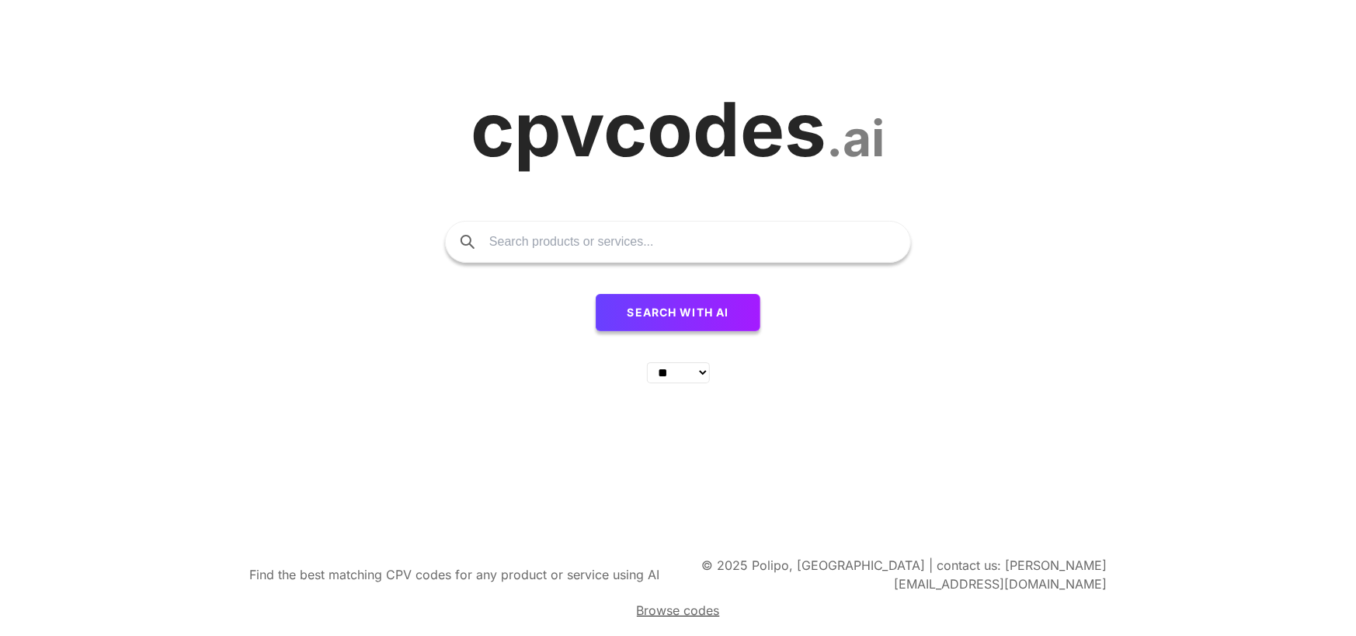
click at [559, 262] on input "text" at bounding box center [692, 241] width 406 height 40
type input "psychology services"
click at [596, 294] on button "Search with AI" at bounding box center [678, 312] width 165 height 37
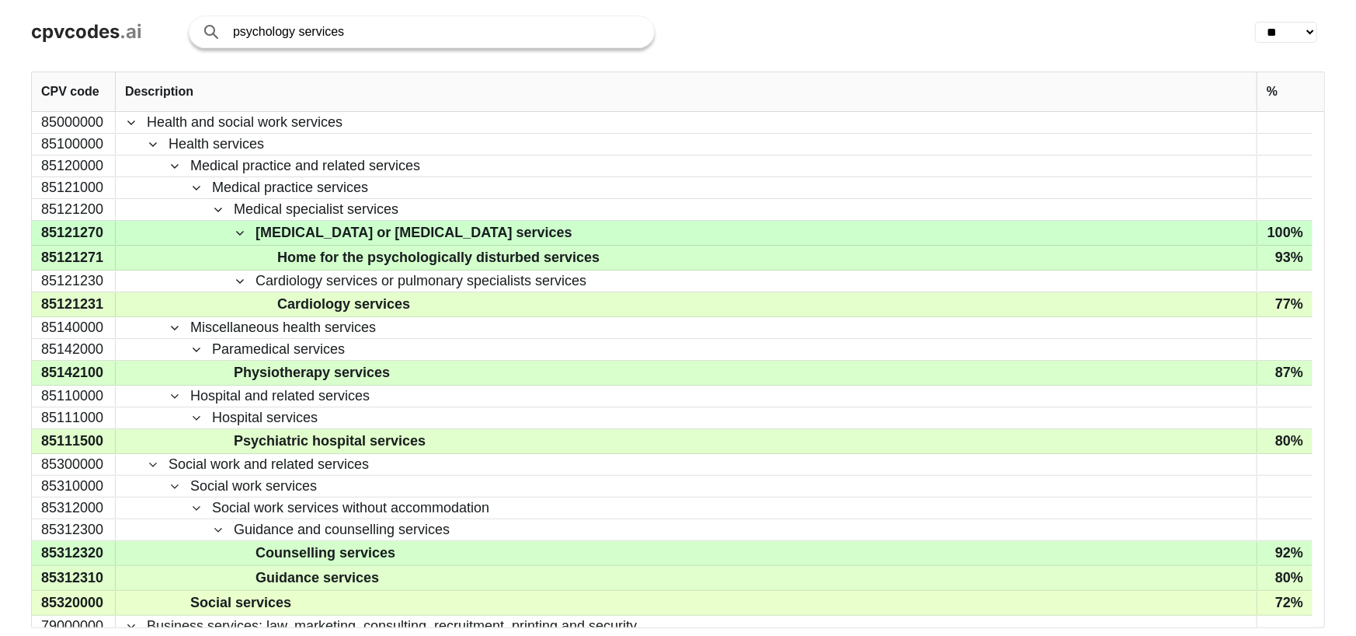
click at [347, 23] on input "psychology services" at bounding box center [436, 31] width 406 height 31
click at [430, 33] on input "psychology services" at bounding box center [436, 31] width 406 height 31
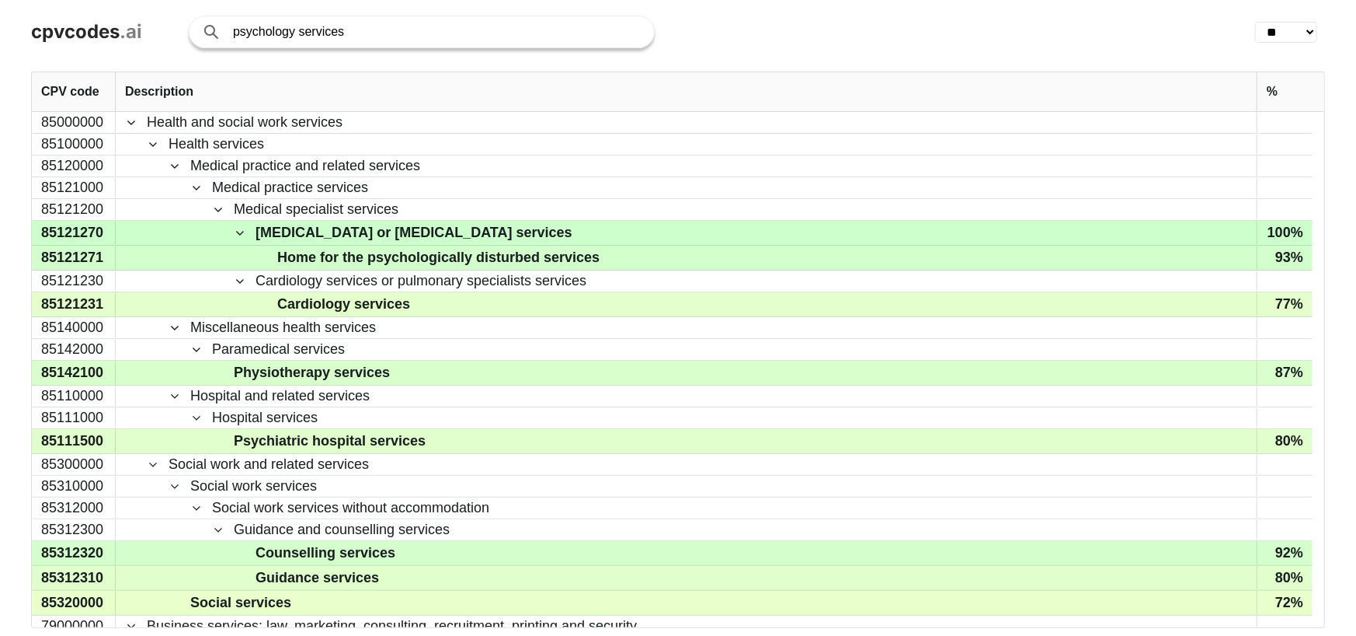
click at [430, 33] on input "psychology services" at bounding box center [436, 31] width 406 height 31
paste input "rovide guidance in statistics and research methodology to psychology student"
type input "provide guidance in statistics and research methodology to psychology students"
click button "Search with AI" at bounding box center [0, 0] width 0 height 0
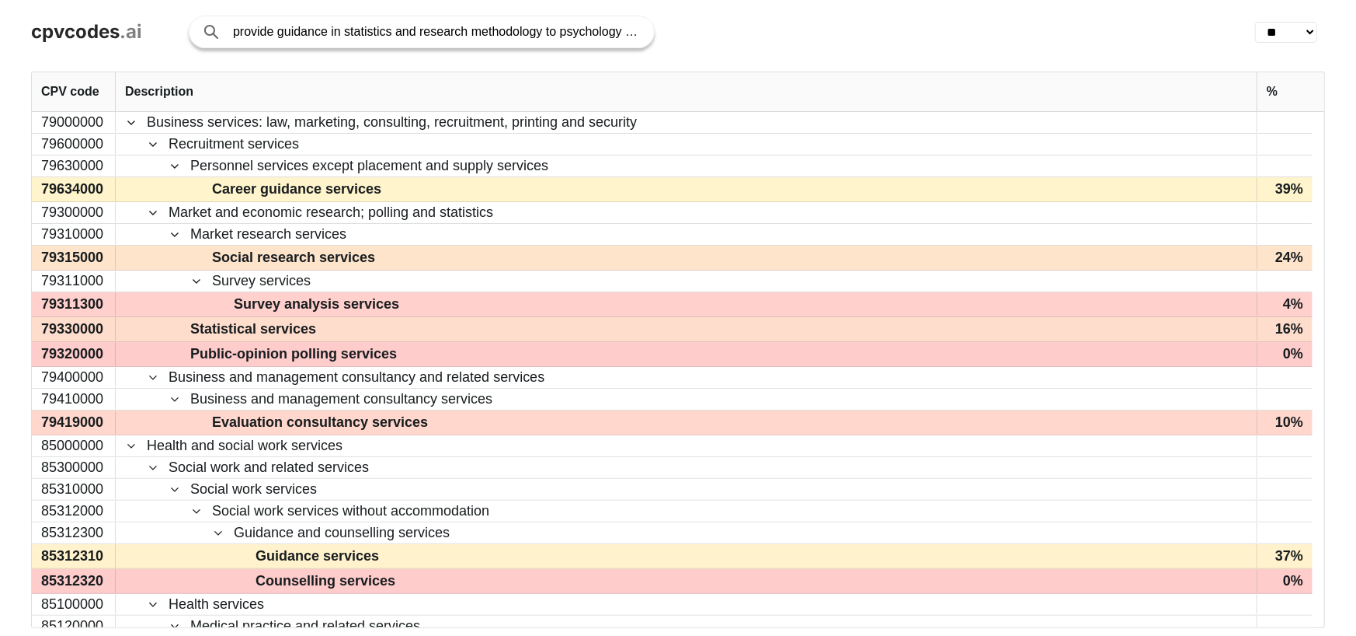
click at [515, 32] on input "provide guidance in statistics and research methodology to psychology students" at bounding box center [436, 31] width 406 height 31
drag, startPoint x: 515, startPoint y: 32, endPoint x: 774, endPoint y: 35, distance: 258.7
click at [774, 35] on div "provide guidance in statistics and research methodology to psychology students" at bounding box center [703, 32] width 1028 height 33
click at [479, 24] on input "provide guidance in statistics and research methodology to psychology students" at bounding box center [436, 31] width 406 height 31
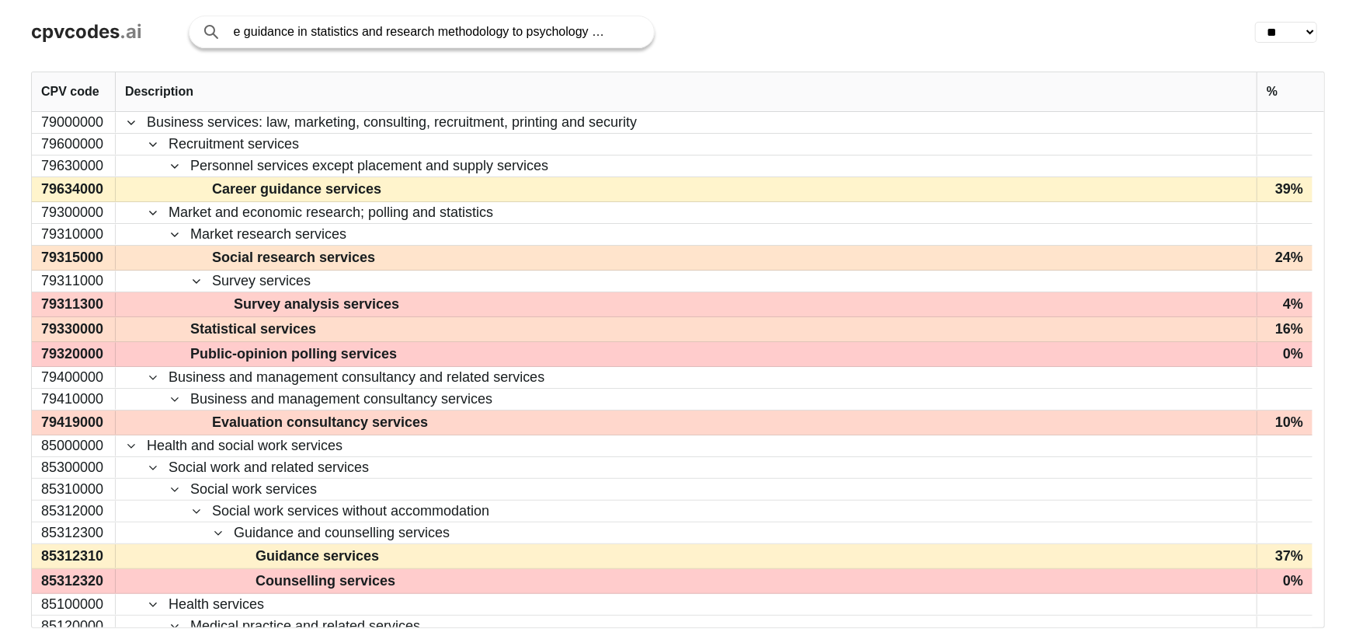
click at [479, 24] on input "provide guidance in statistics and research methodology to psychology students" at bounding box center [436, 31] width 406 height 31
type input "private tutor"
click button "Search with AI" at bounding box center [0, 0] width 0 height 0
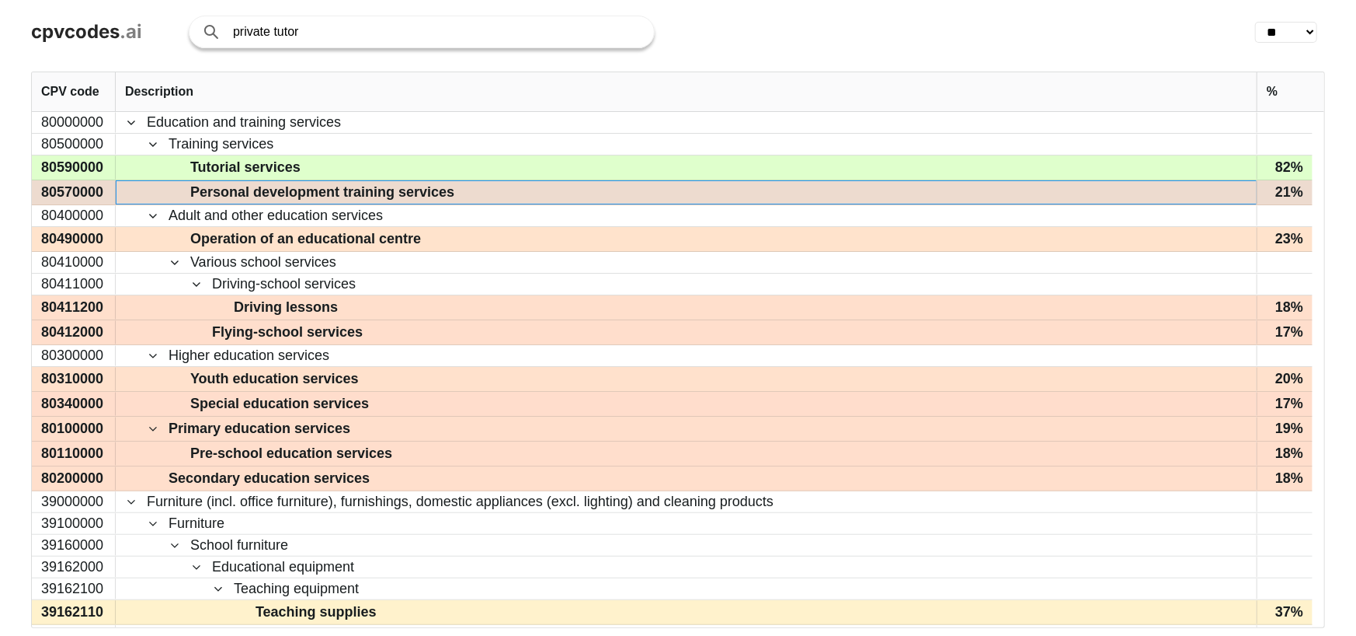
click at [431, 189] on span "Personal development training services" at bounding box center [322, 192] width 264 height 23
drag, startPoint x: 431, startPoint y: 189, endPoint x: 239, endPoint y: 187, distance: 192.7
click at [239, 187] on span "Personal development training services" at bounding box center [322, 192] width 264 height 23
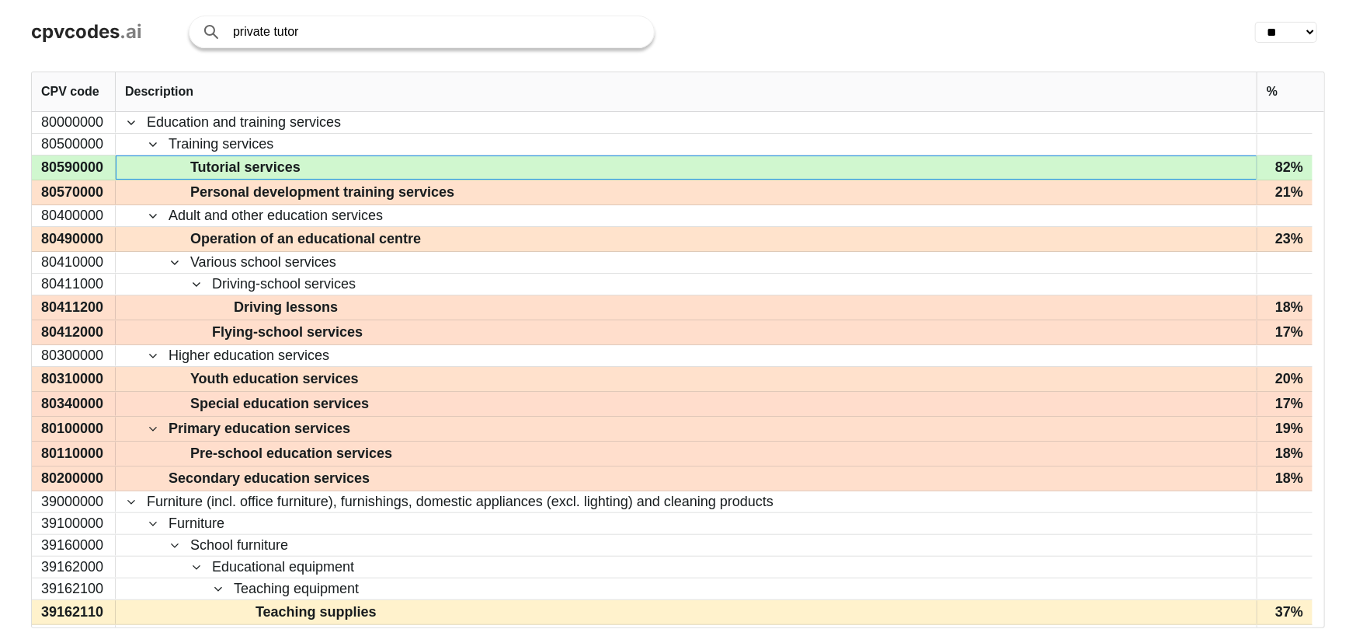
click at [219, 169] on span "Tutorial services" at bounding box center [245, 167] width 110 height 23
click at [63, 172] on div "80590000" at bounding box center [74, 167] width 84 height 24
drag, startPoint x: 66, startPoint y: 170, endPoint x: 87, endPoint y: 155, distance: 26.1
click at [87, 155] on div "80000000 80500000 80590000 80570000 80400000 80490000 80410000 80411000 8041120…" at bounding box center [74, 514] width 84 height 805
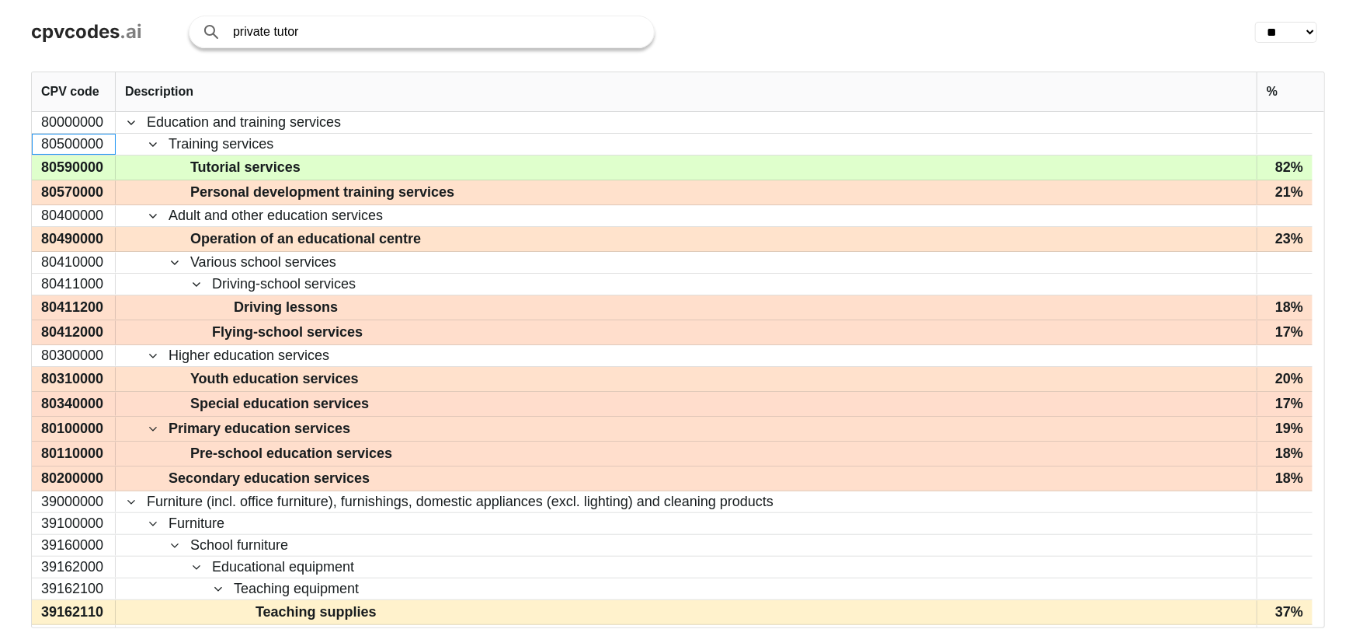
click at [328, 30] on input "private tutor" at bounding box center [436, 31] width 406 height 31
type input "meditatii"
click button "Search with AI" at bounding box center [0, 0] width 0 height 0
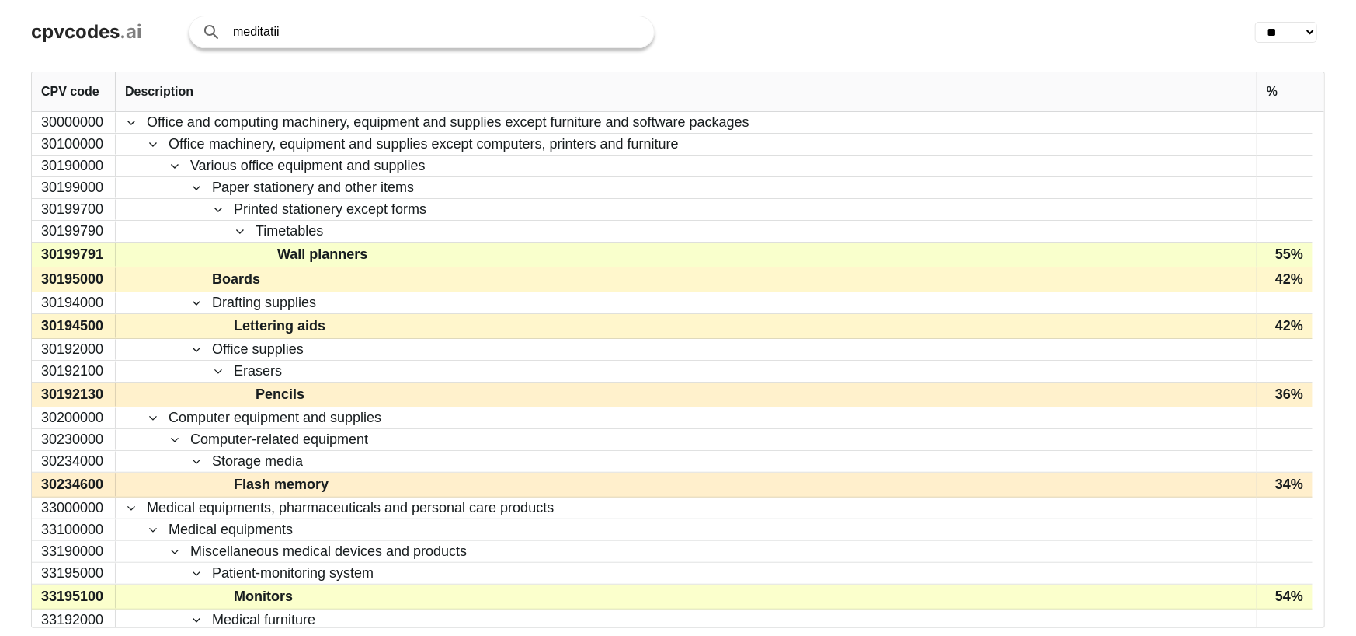
click at [328, 30] on input "meditatii" at bounding box center [436, 31] width 406 height 31
click at [284, 30] on input "meditatii" at bounding box center [436, 31] width 406 height 31
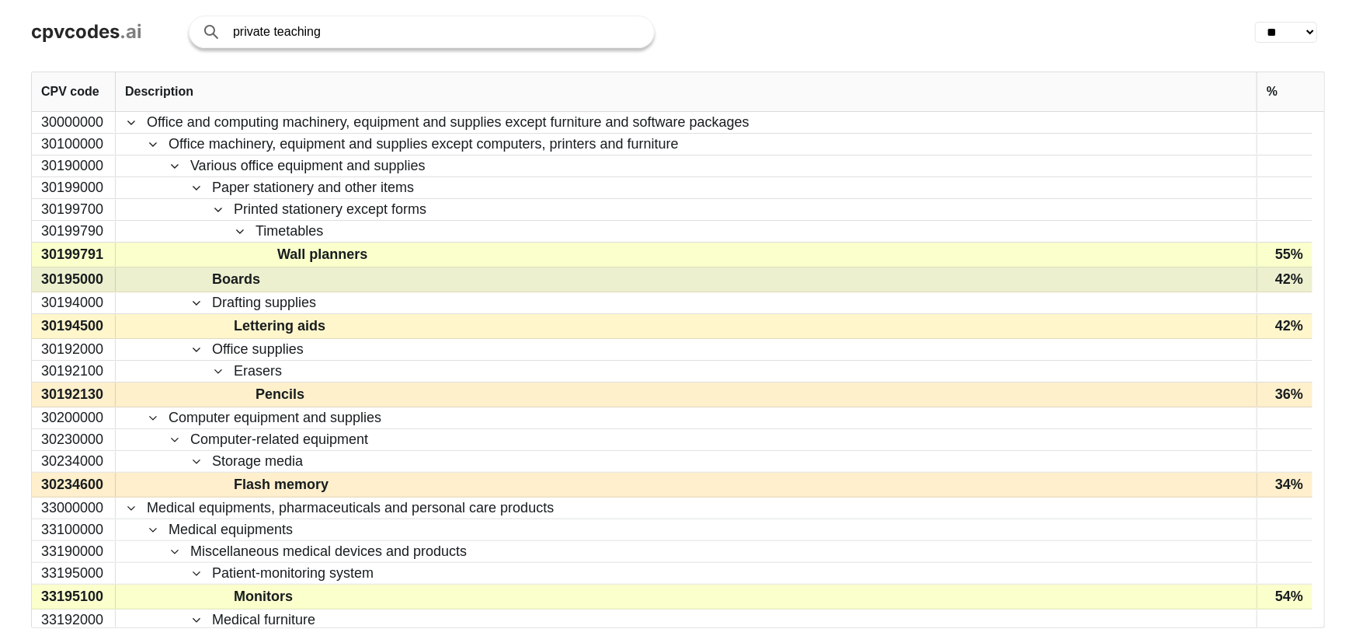
type input "private teaching"
click button "Search with AI" at bounding box center [0, 0] width 0 height 0
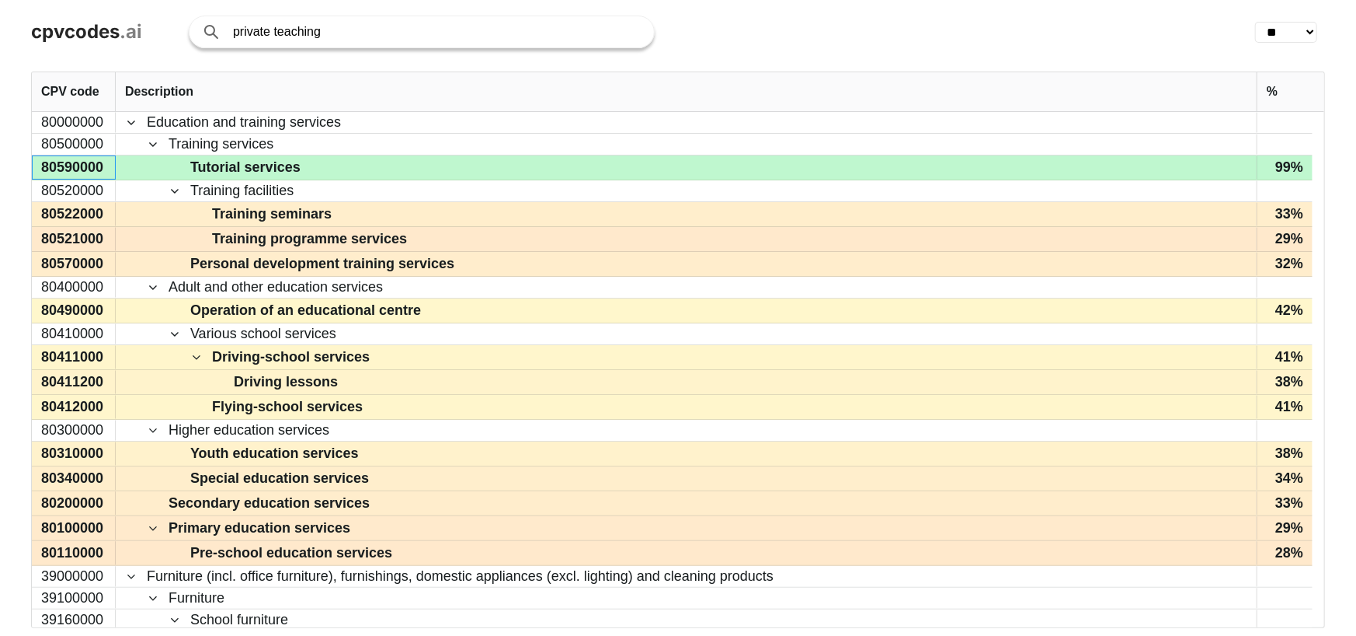
click at [49, 169] on div "80590000" at bounding box center [74, 167] width 84 height 24
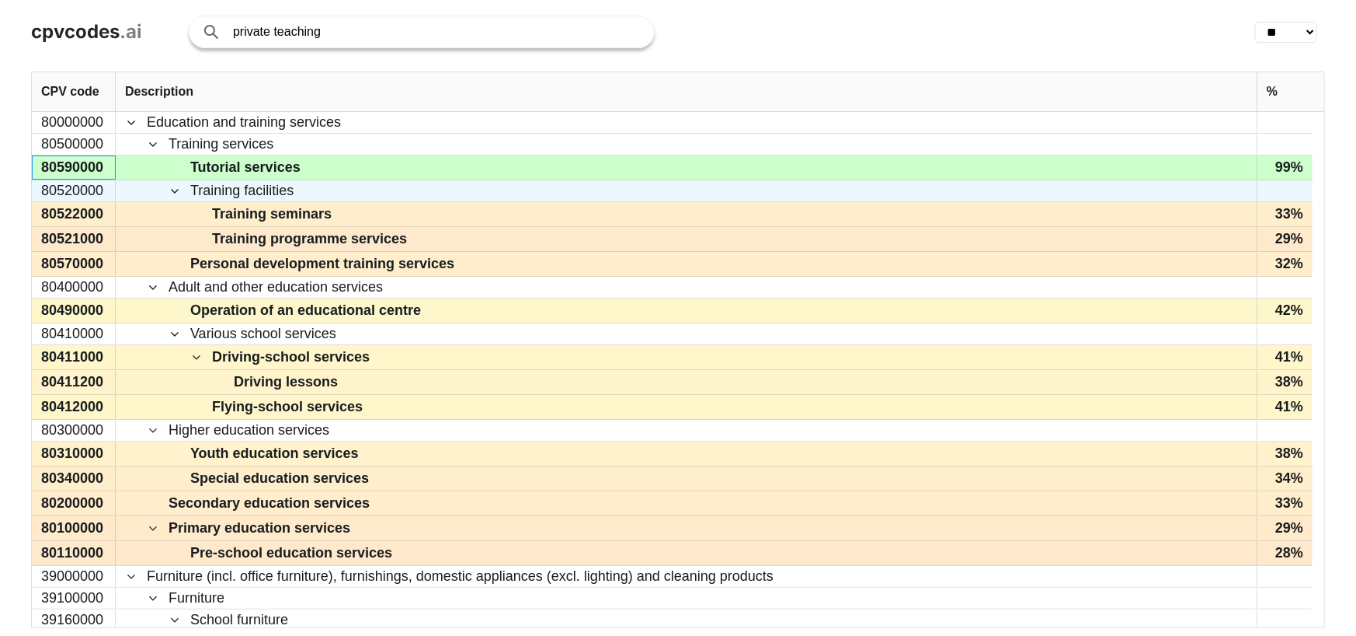
click at [166, 185] on span "Training facilities" at bounding box center [686, 190] width 1123 height 19
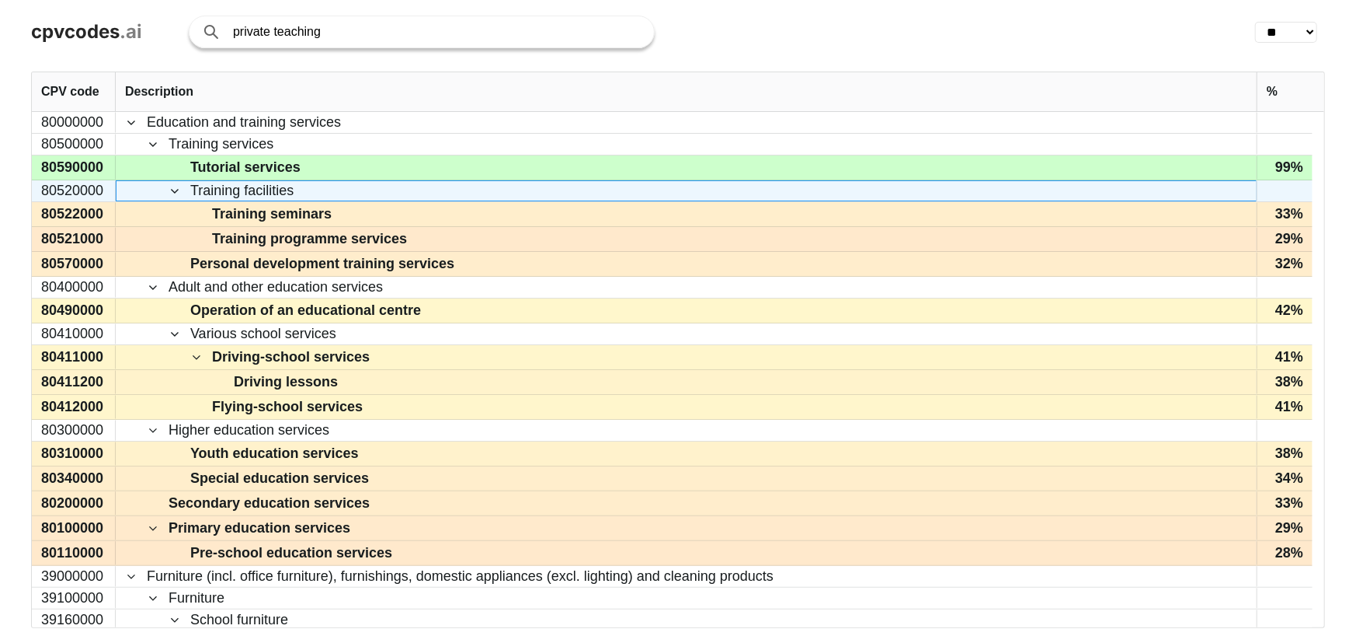
click at [172, 189] on span at bounding box center [175, 191] width 12 height 12
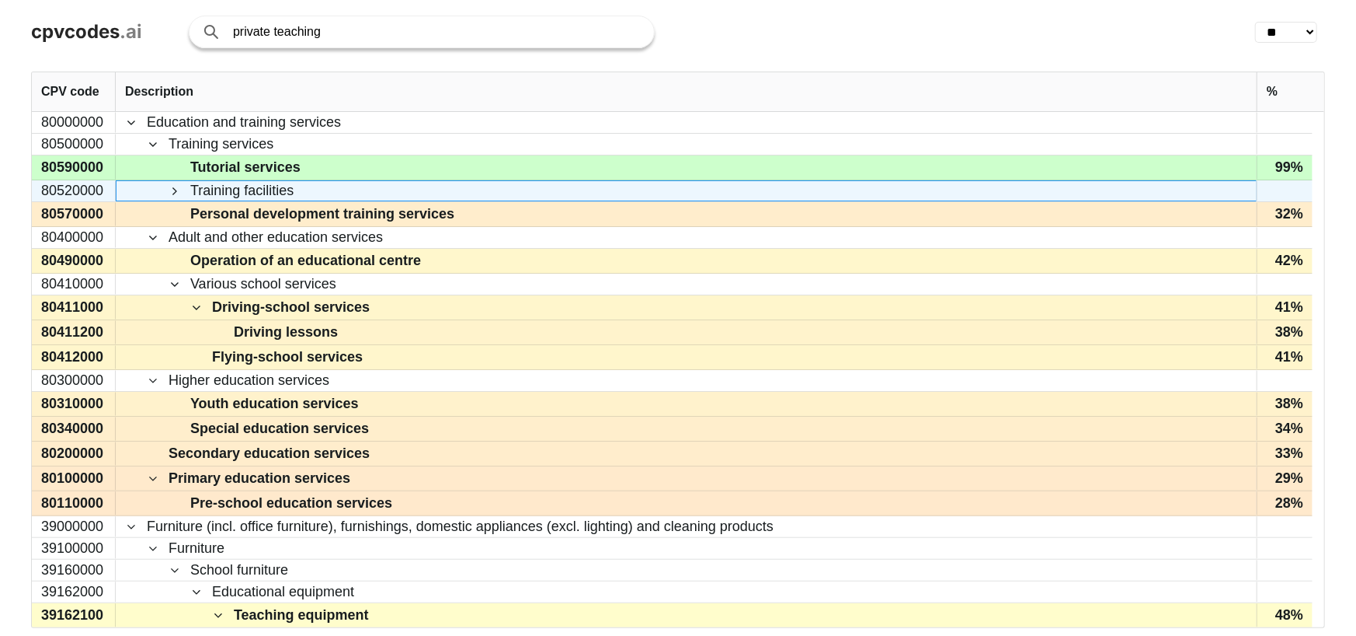
click at [176, 193] on span at bounding box center [175, 191] width 12 height 12
